Goal: Information Seeking & Learning: Learn about a topic

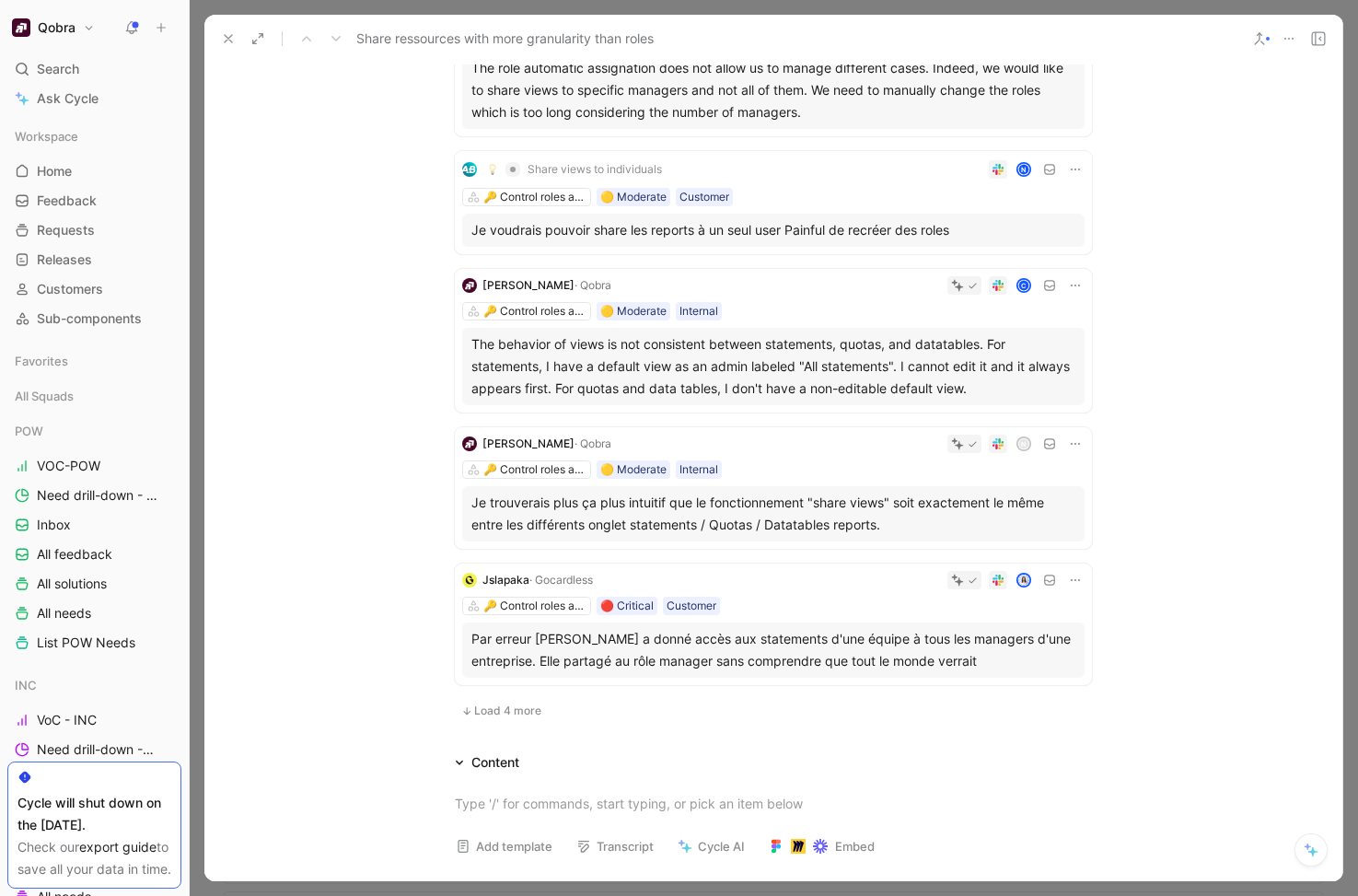
scroll to position [1283, 0]
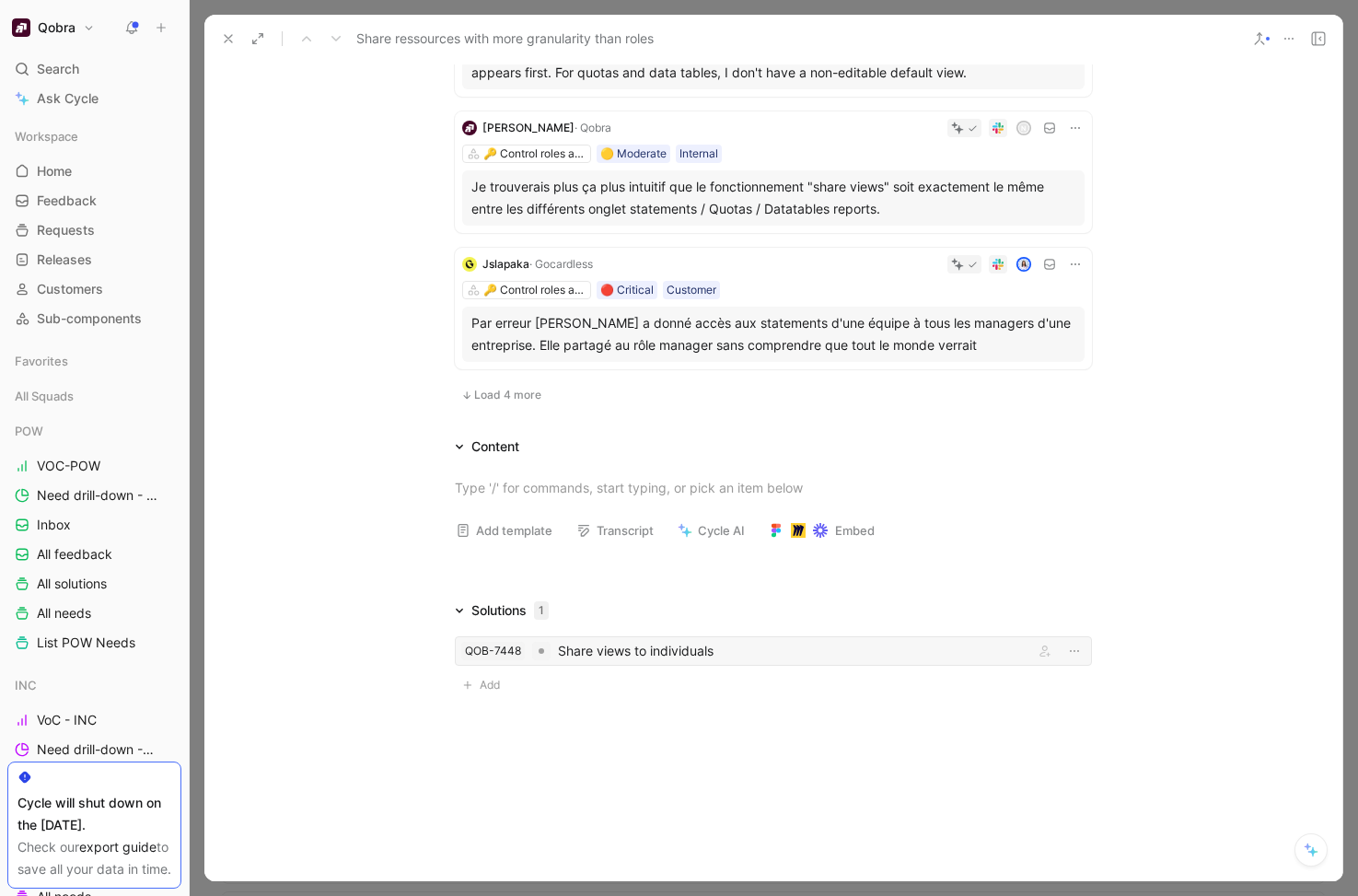
click at [608, 649] on div "Share views to individuals" at bounding box center [792, 650] width 469 height 22
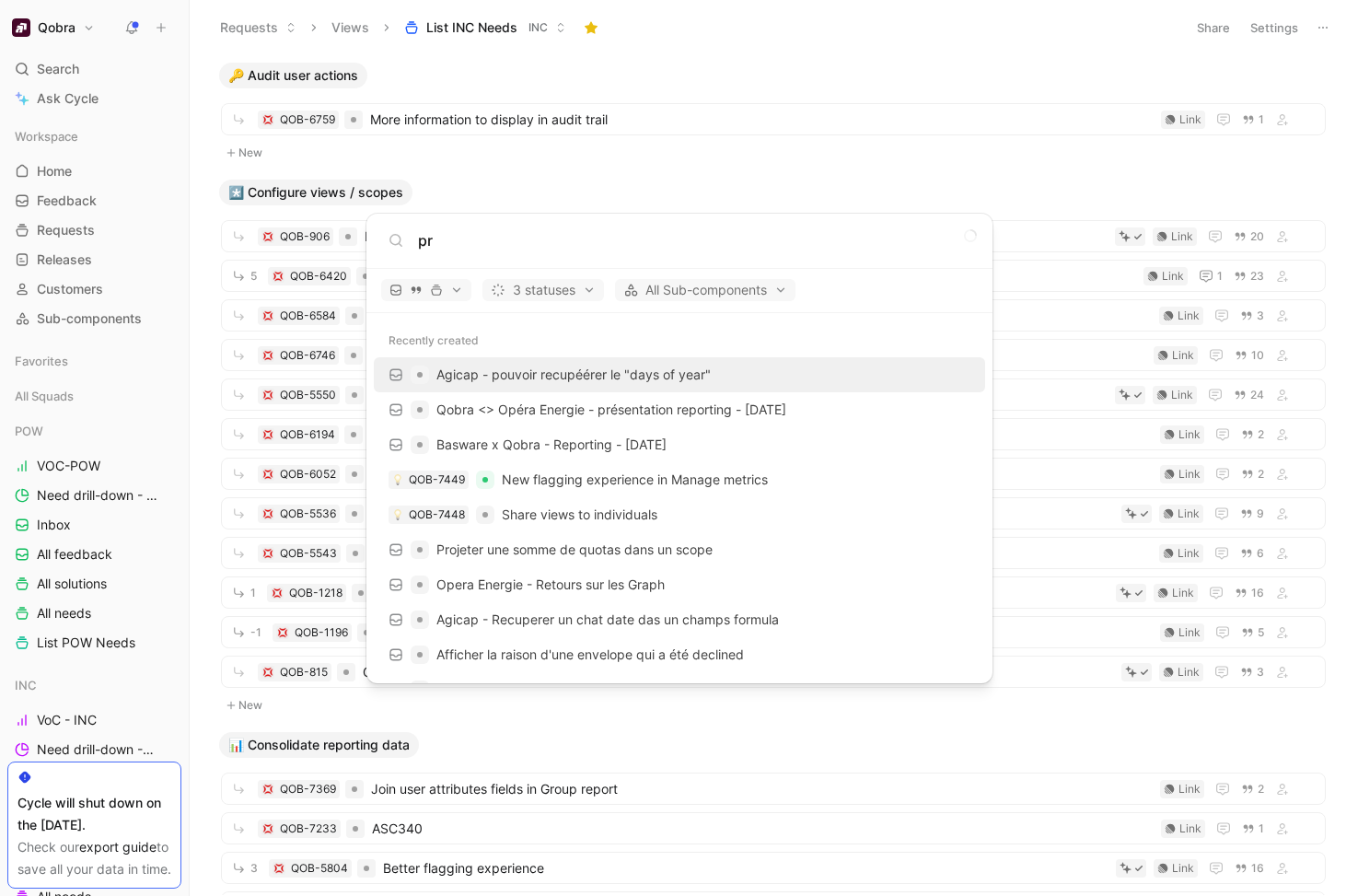
type input "pro"
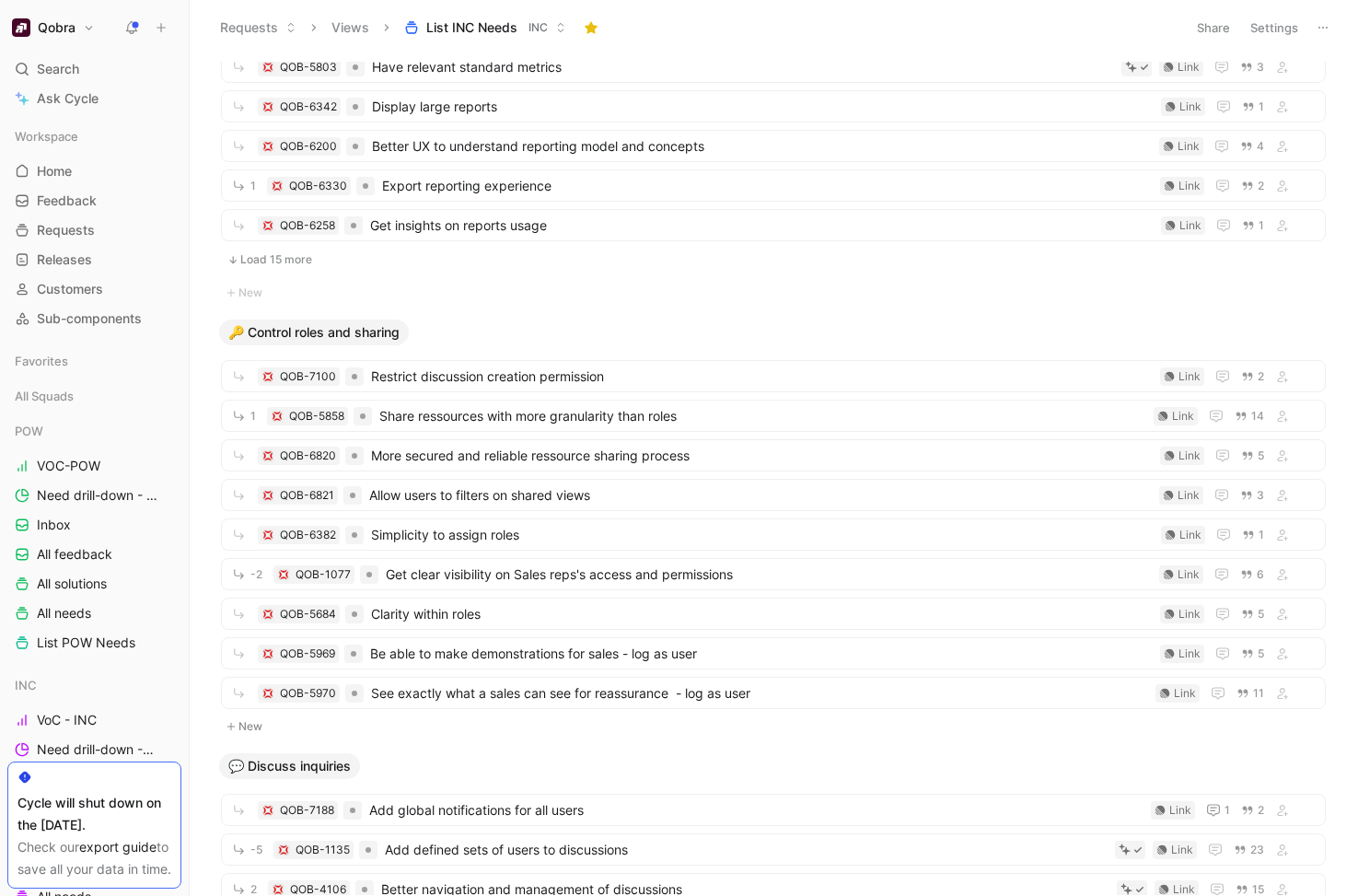
scroll to position [1299, 0]
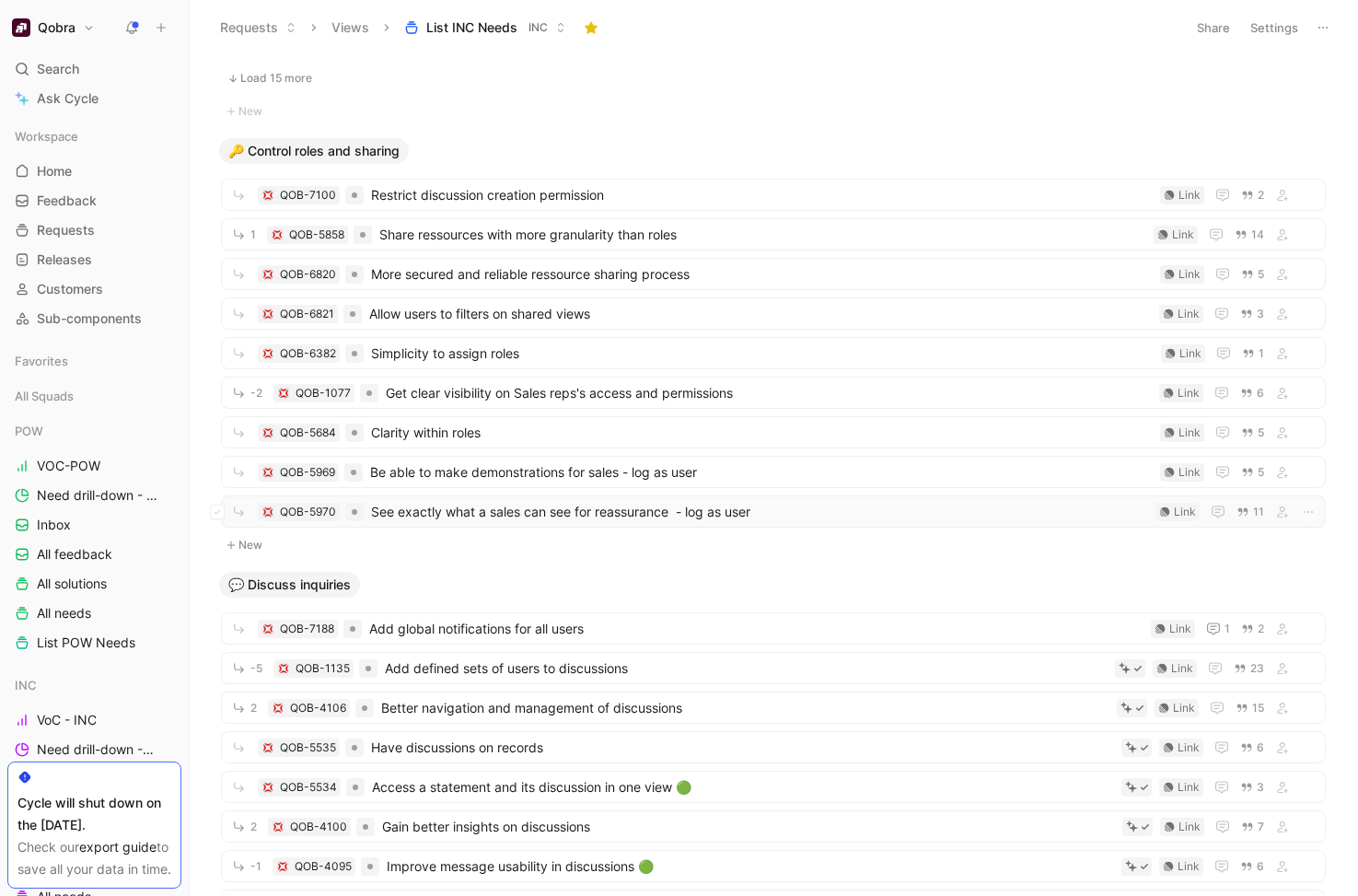
click at [653, 513] on span "See exactly what a sales can see for reassurance - log as user" at bounding box center [759, 512] width 777 height 22
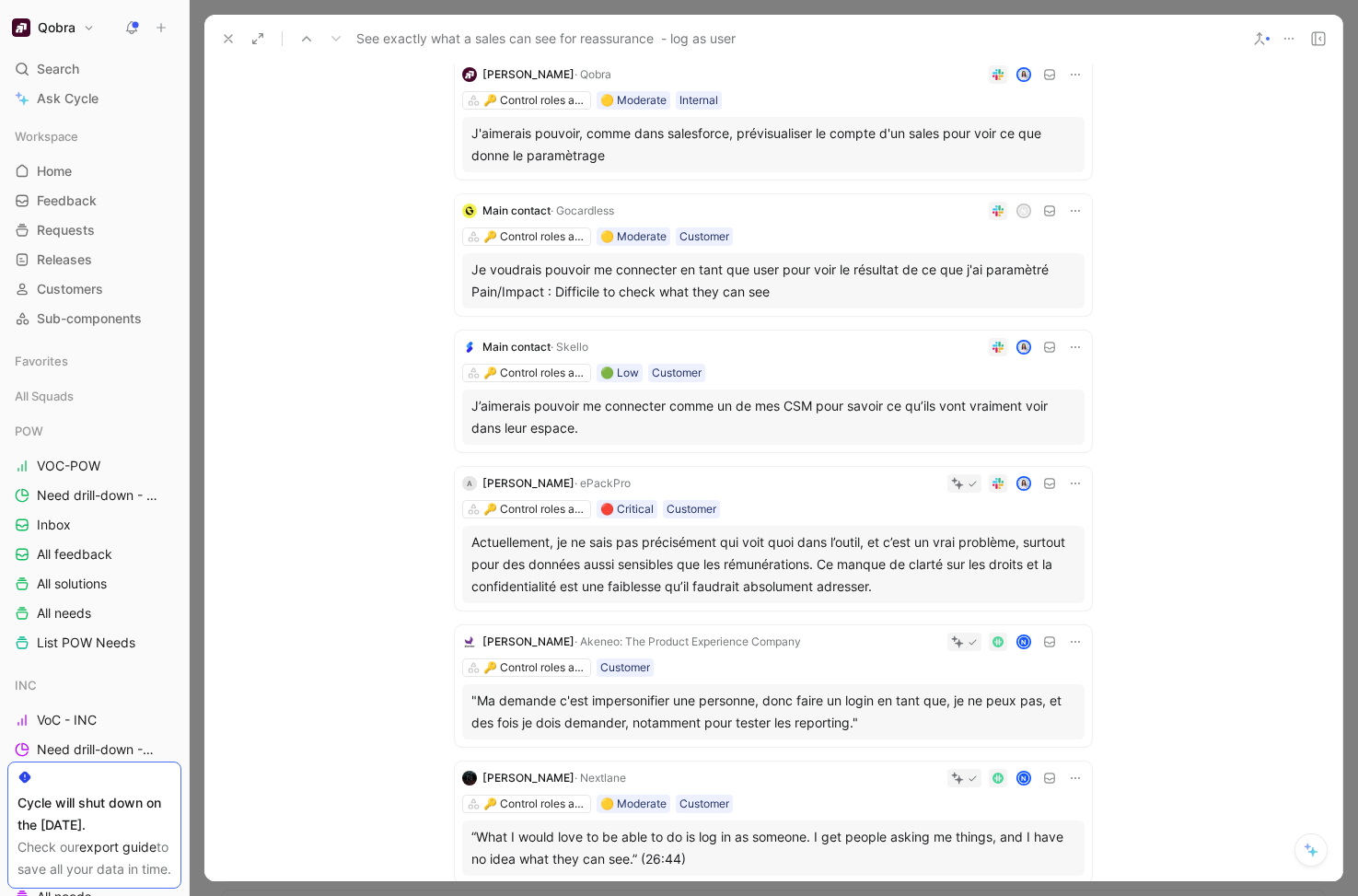
scroll to position [777, 0]
